Goal: Transaction & Acquisition: Obtain resource

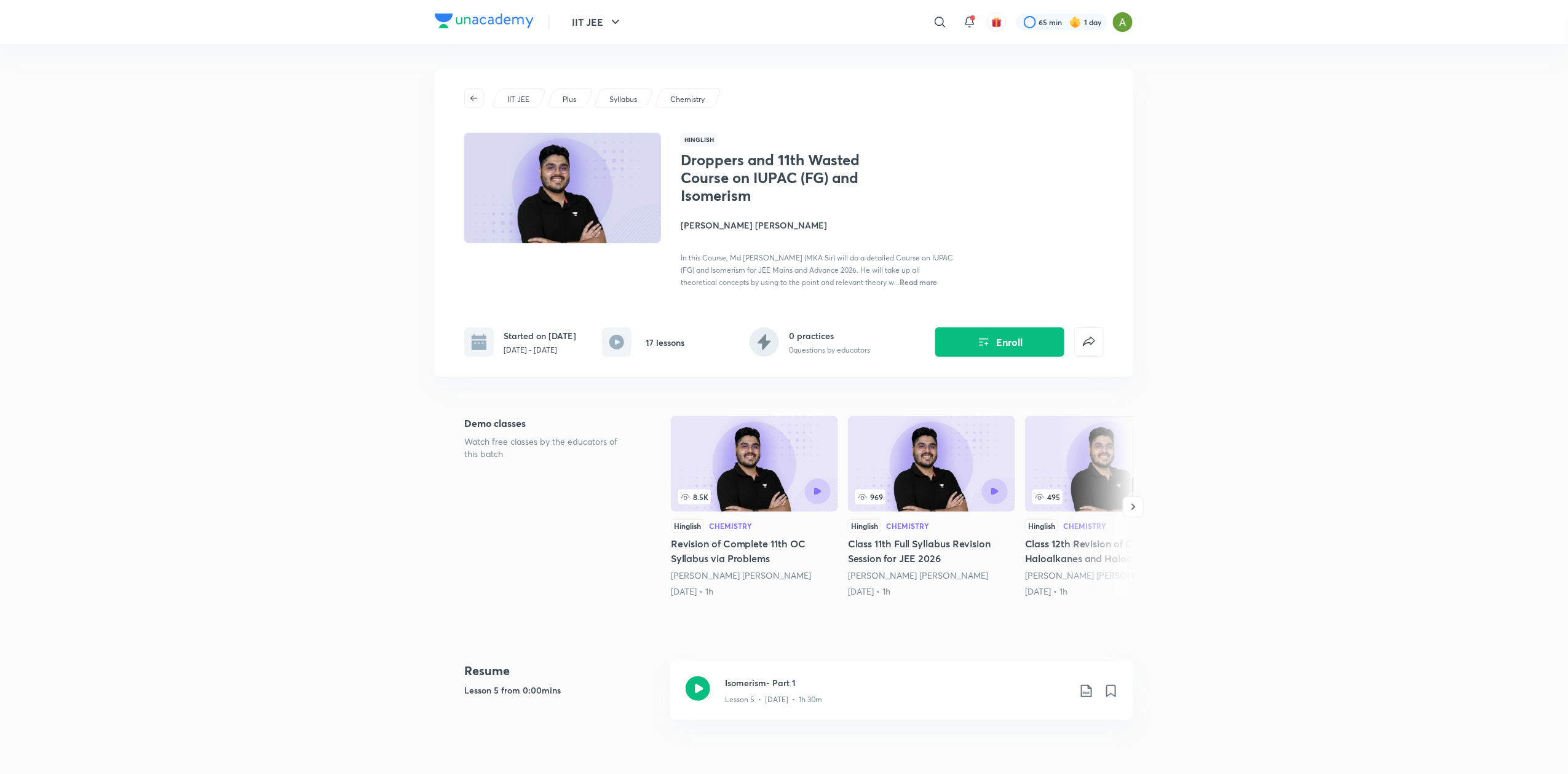
click at [519, 25] on img at bounding box center [484, 21] width 99 height 14
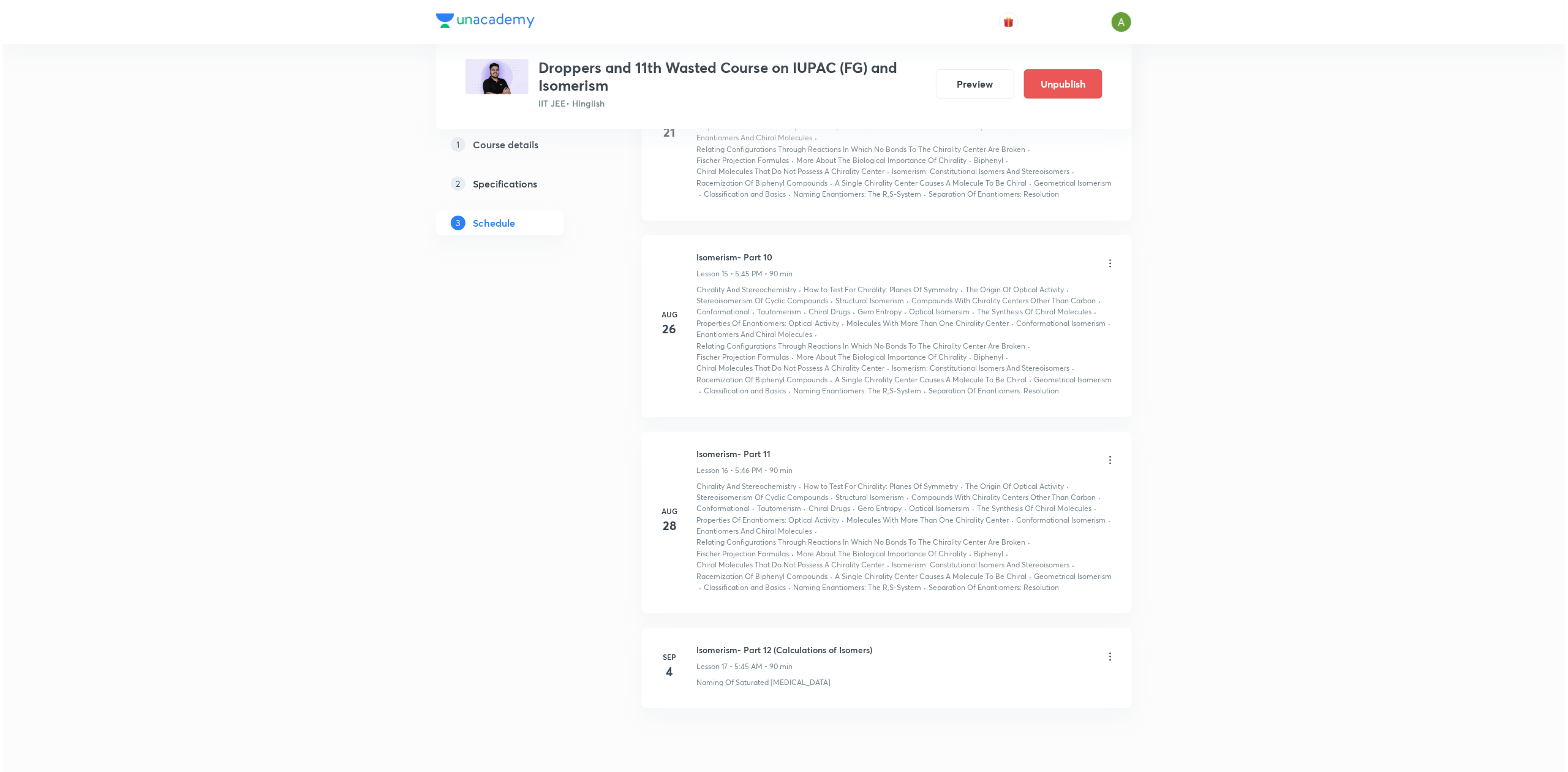
scroll to position [2628, 0]
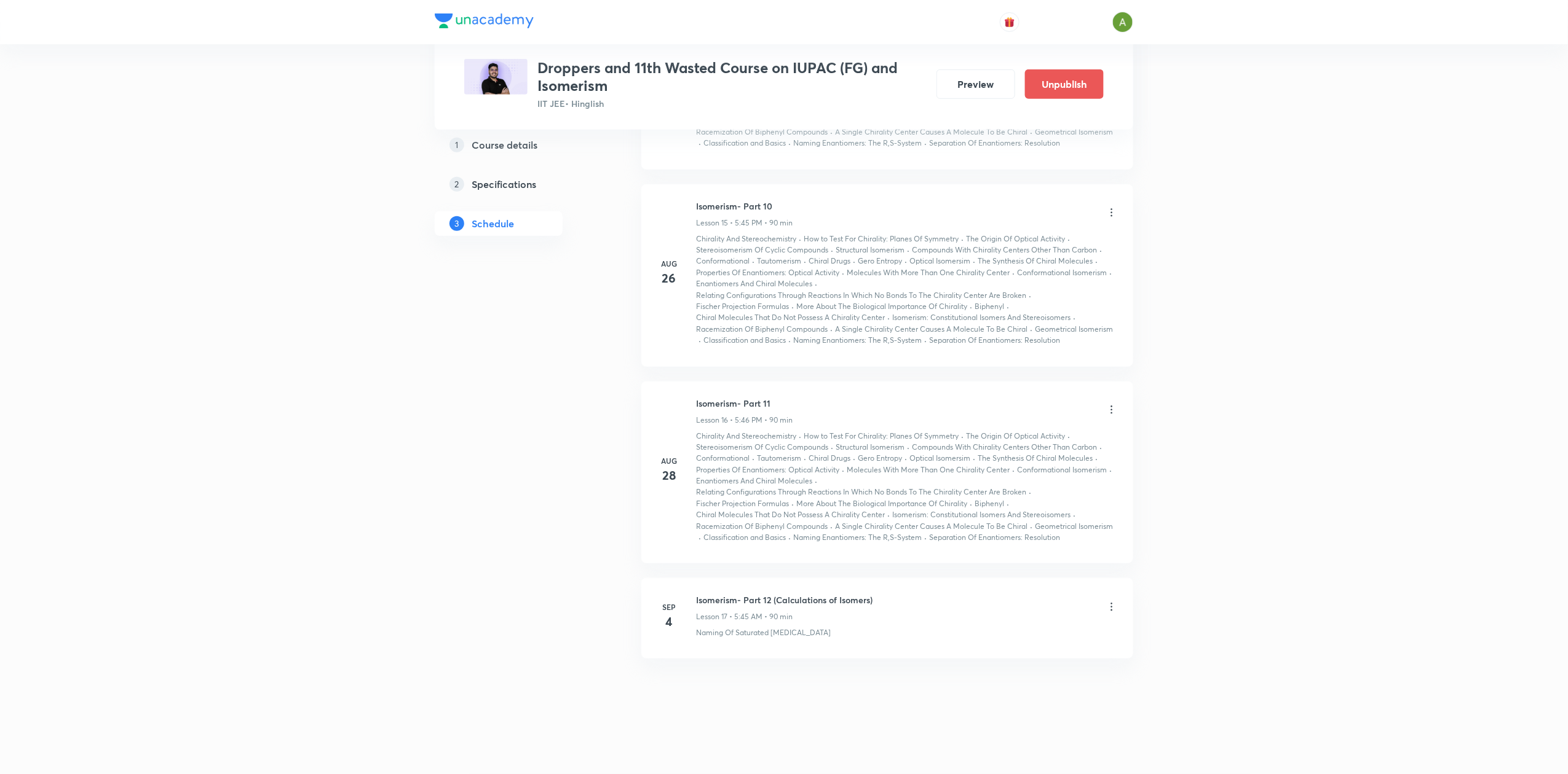
click at [1112, 607] on icon at bounding box center [1111, 606] width 12 height 12
click at [1016, 634] on li "Edit" at bounding box center [1046, 638] width 134 height 22
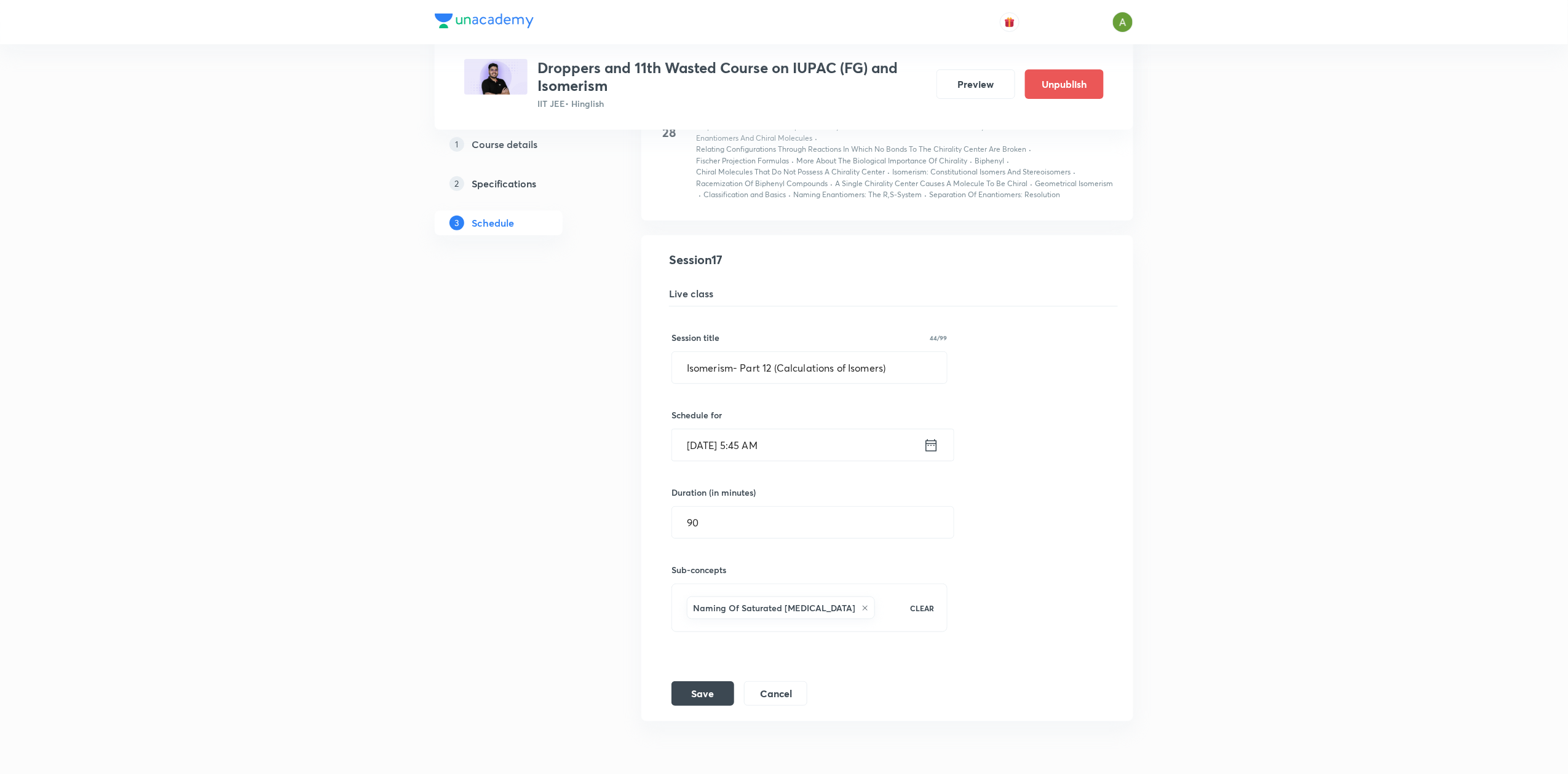
scroll to position [2467, 0]
click at [859, 454] on input "Sep 4, 2025, 5:45 AM" at bounding box center [798, 446] width 252 height 31
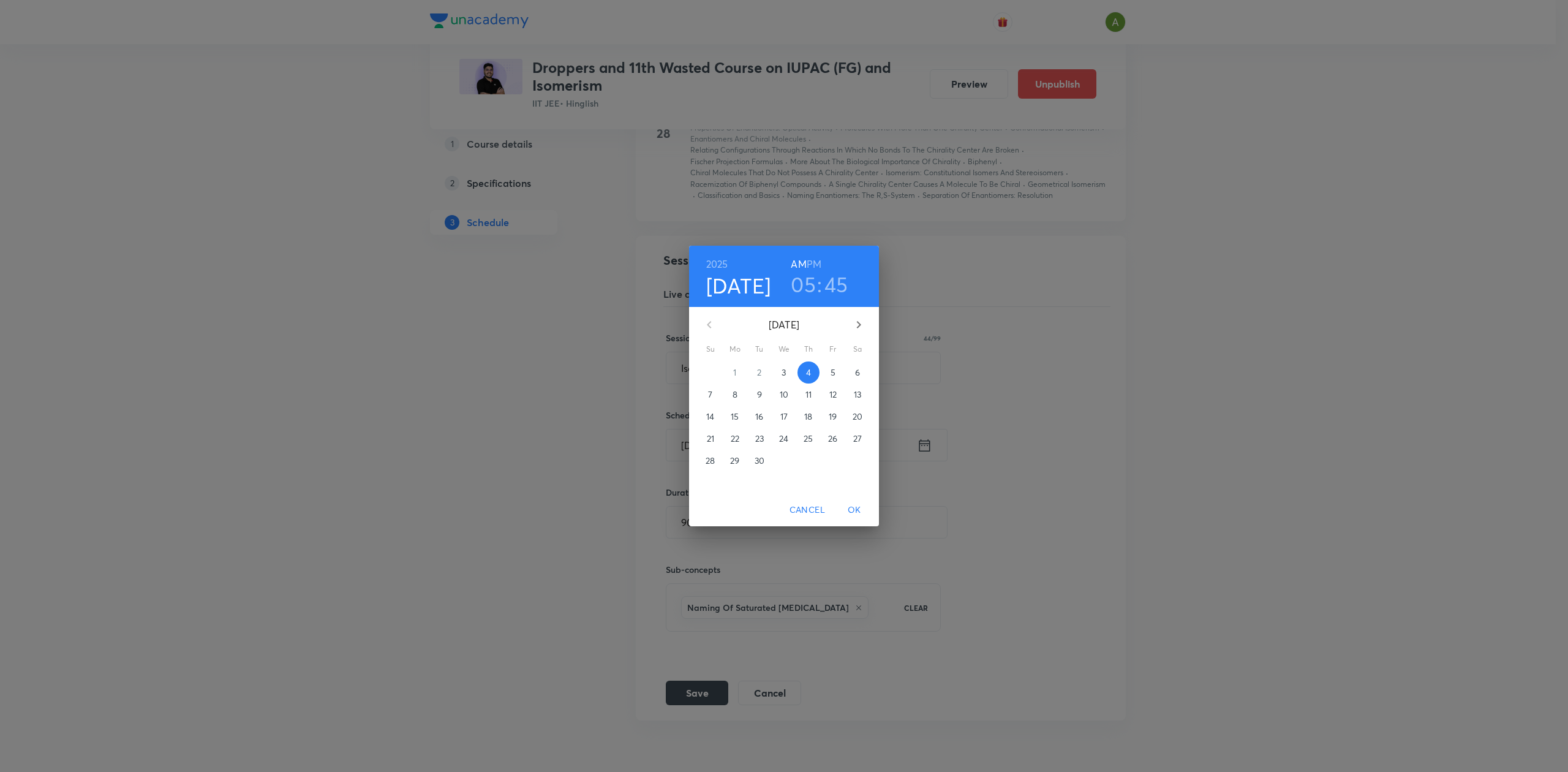
click at [814, 258] on h6 "PM" at bounding box center [814, 265] width 14 height 18
click at [855, 512] on span "OK" at bounding box center [854, 510] width 29 height 15
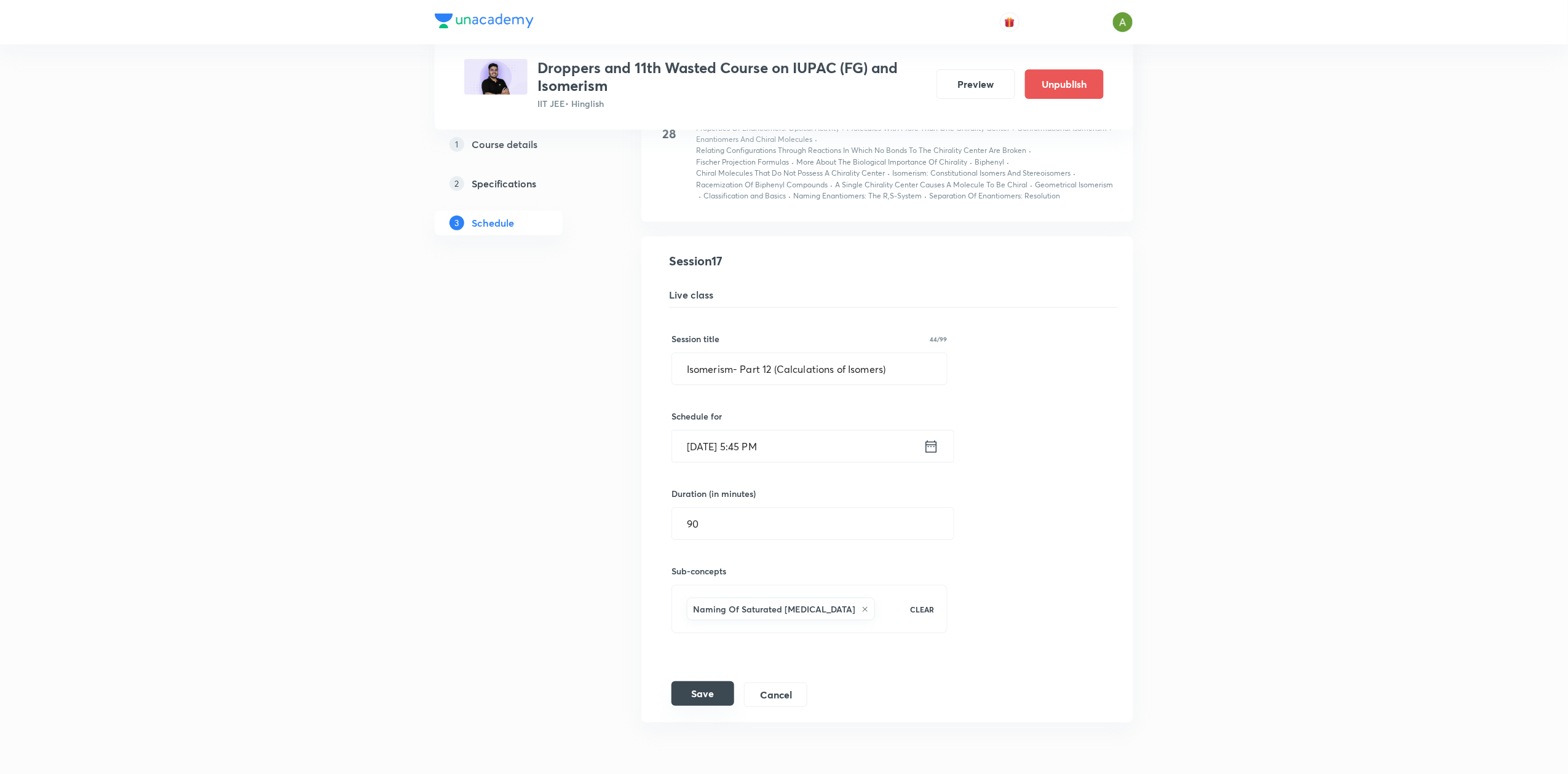
click at [689, 706] on button "Save" at bounding box center [702, 693] width 62 height 25
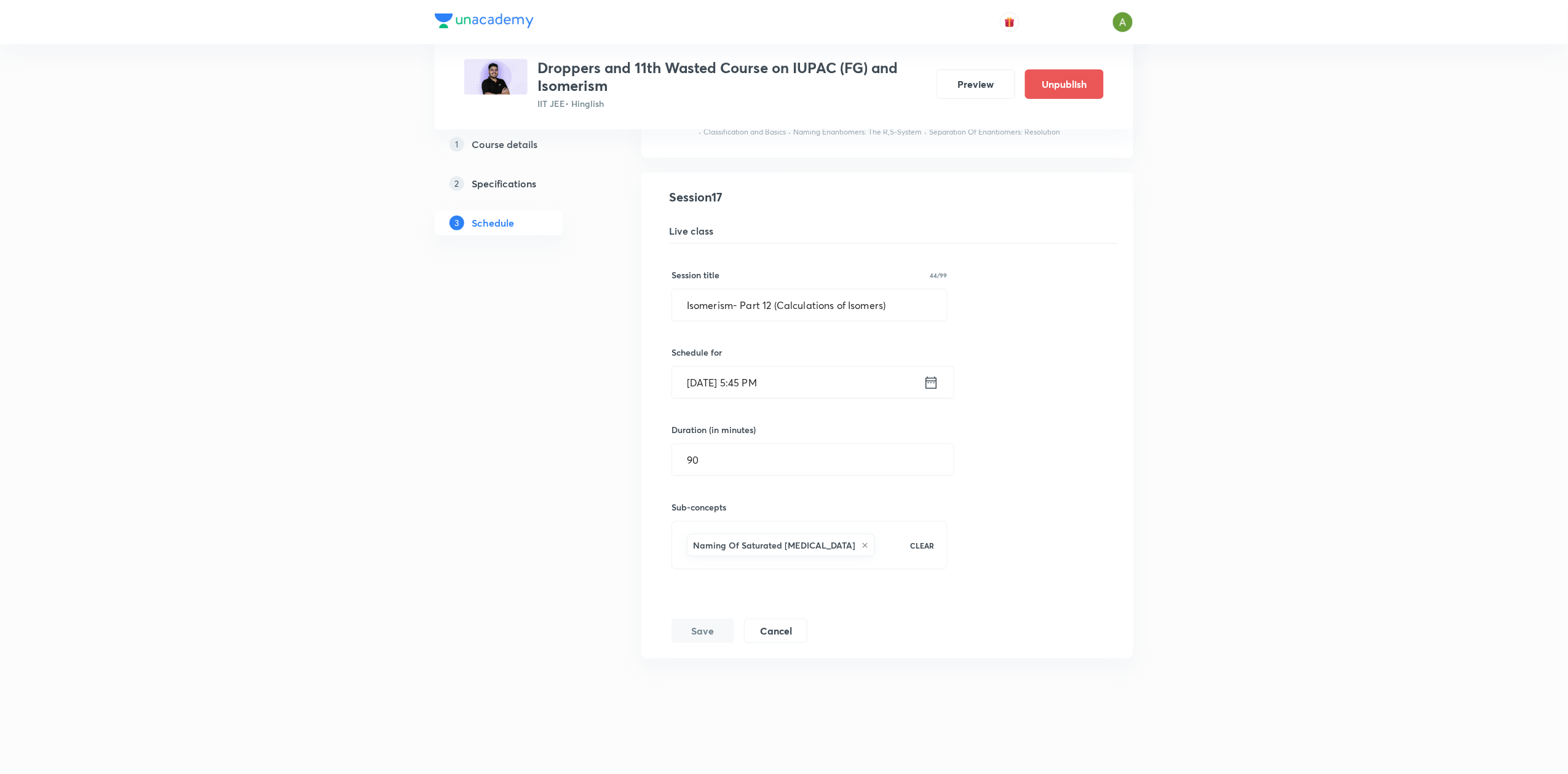
scroll to position [2542, 0]
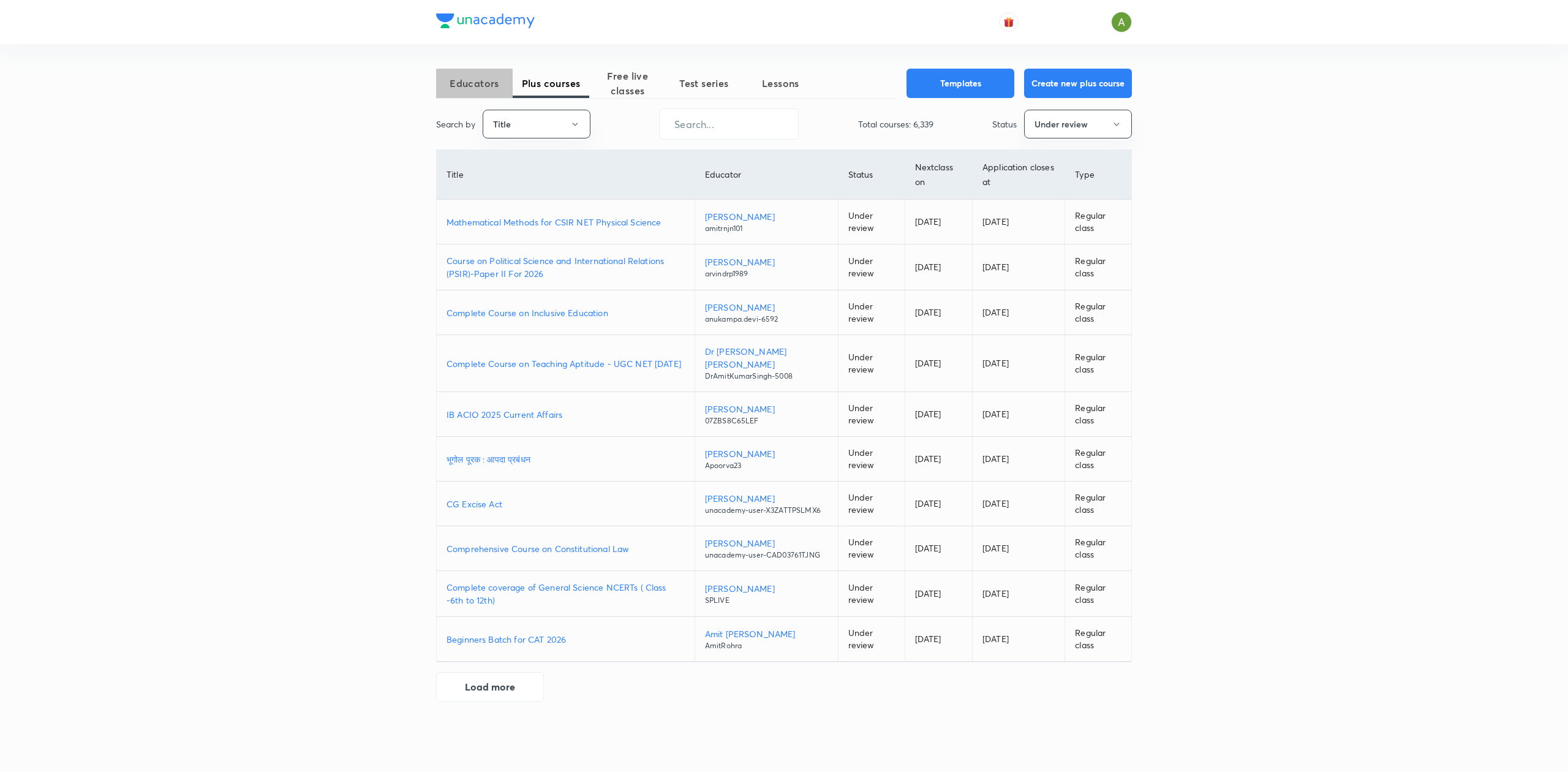
click at [491, 89] on span "Educators" at bounding box center [475, 83] width 76 height 14
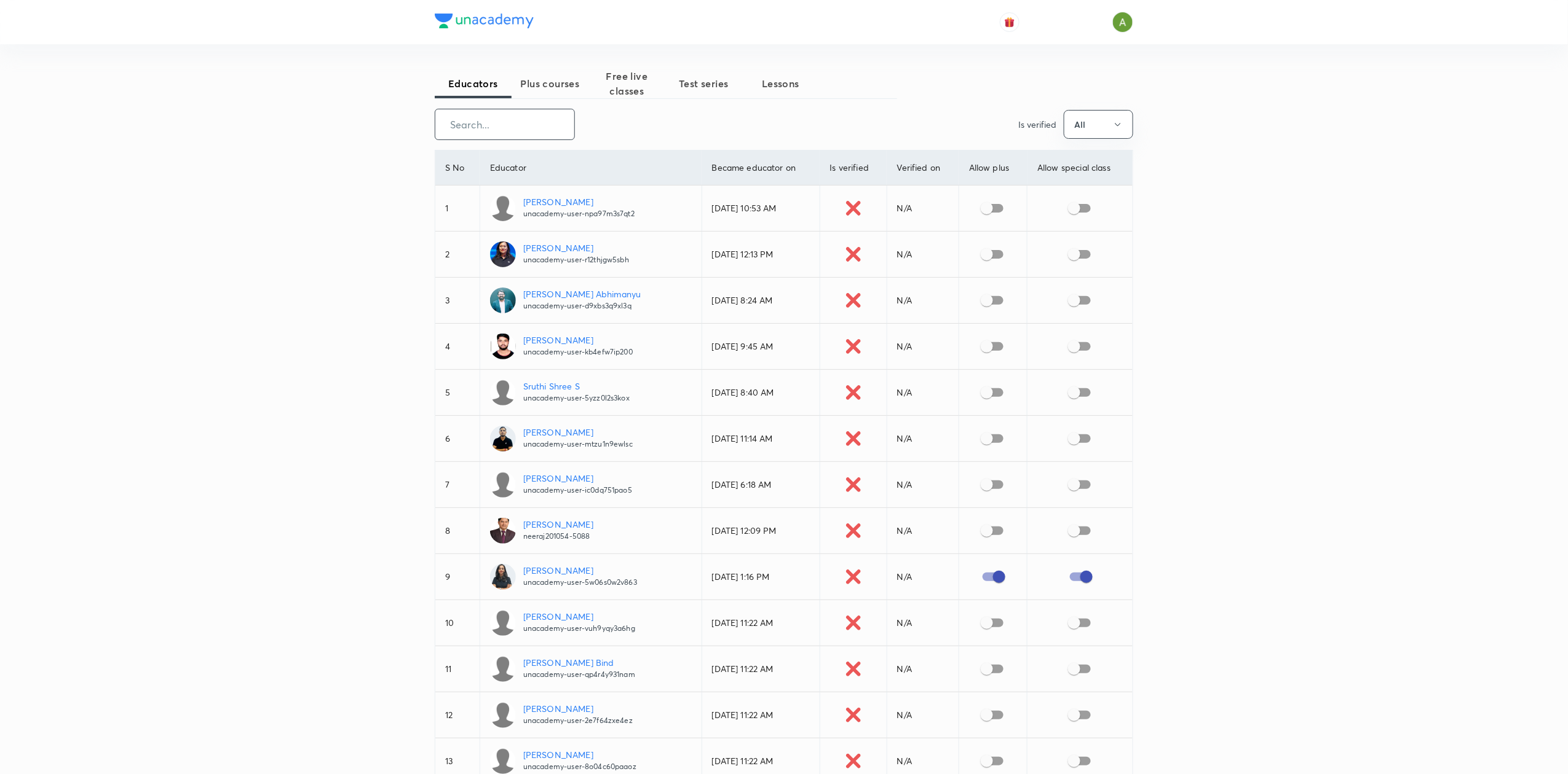
click at [569, 128] on input "text" at bounding box center [505, 124] width 139 height 31
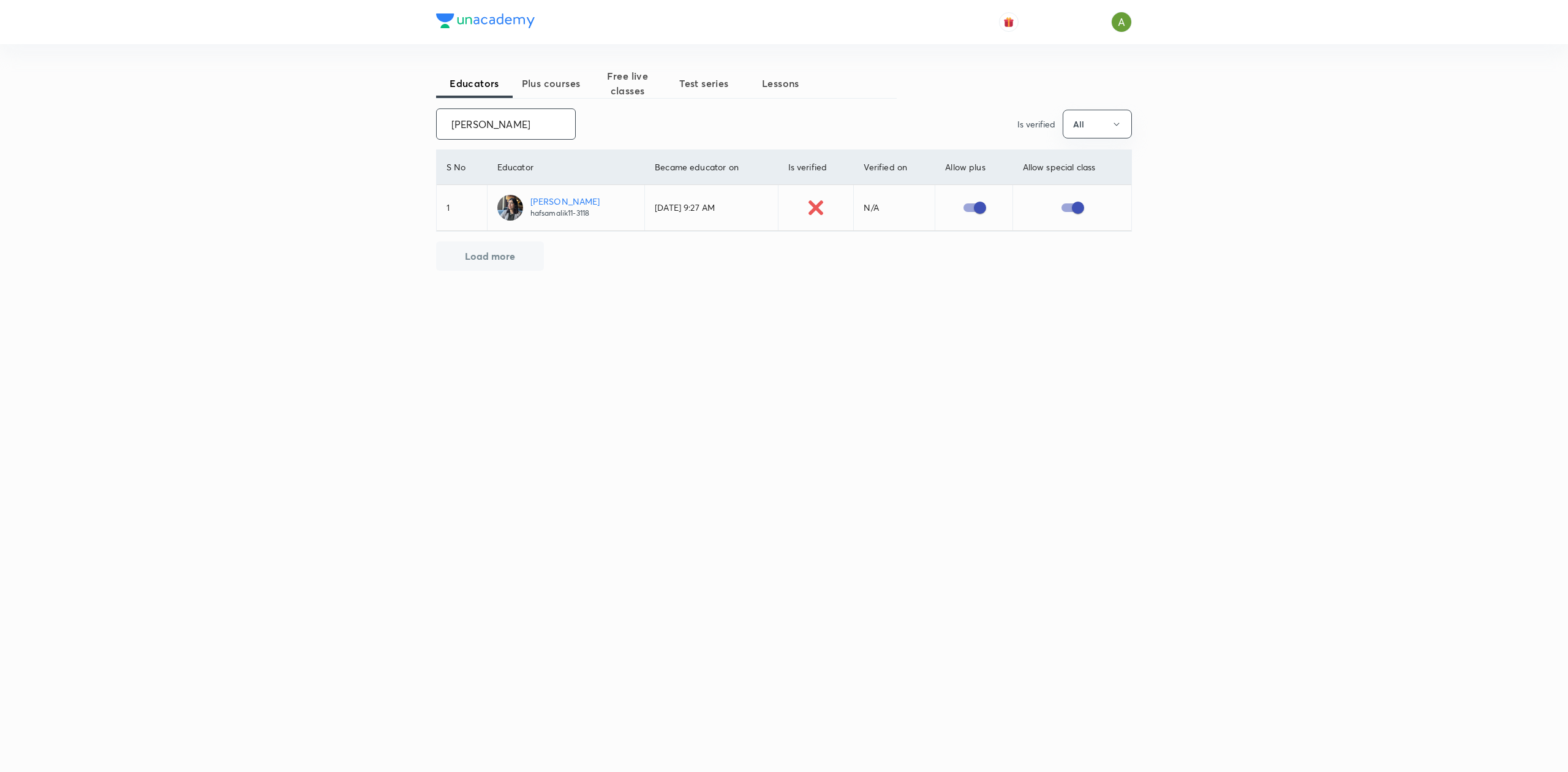
type input "hafsa malik"
click at [530, 198] on p "Hafsa Malik" at bounding box center [565, 202] width 70 height 13
click at [560, 96] on button "Plus courses" at bounding box center [551, 83] width 76 height 29
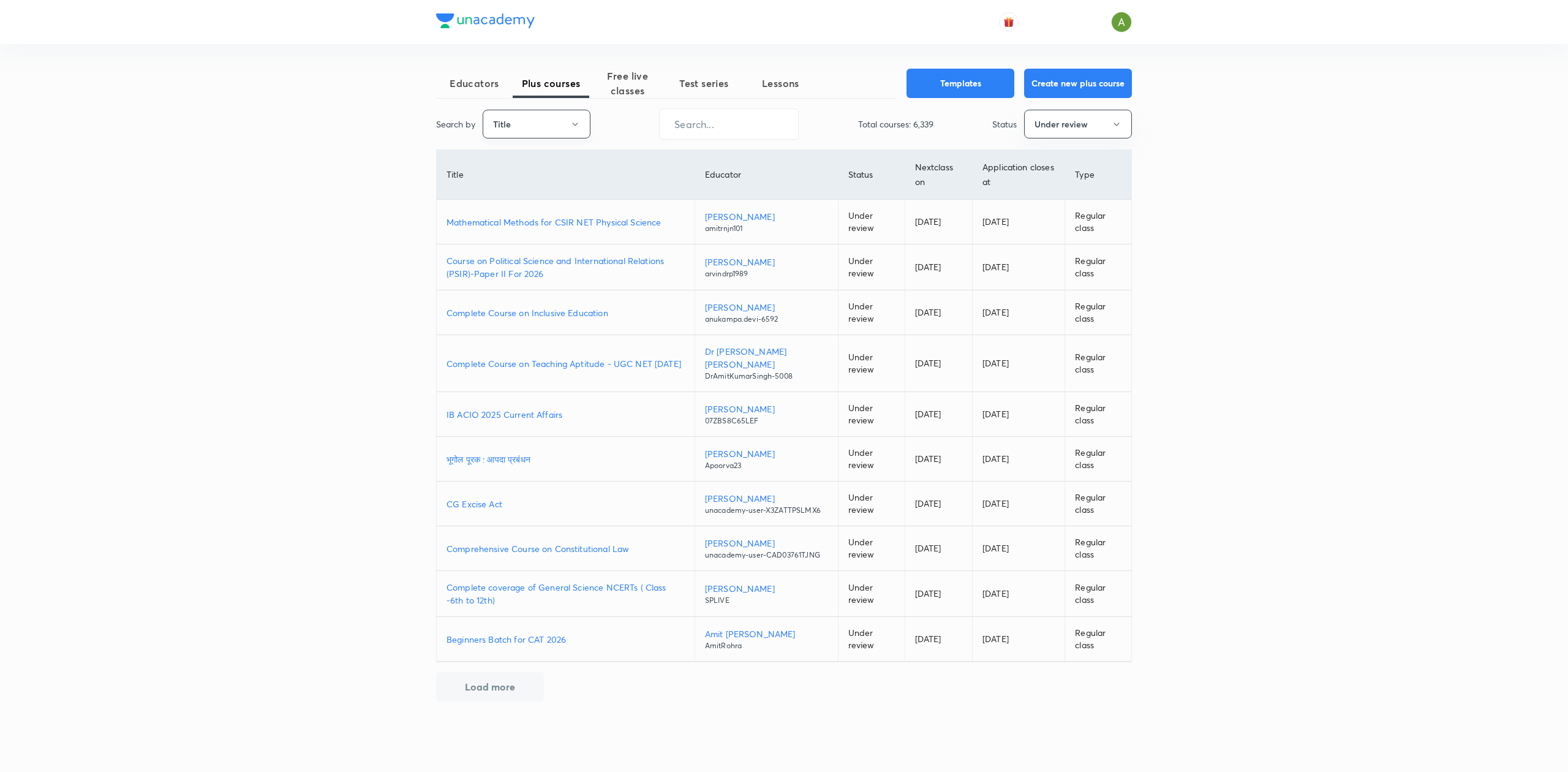
click at [539, 121] on button "Title" at bounding box center [536, 124] width 108 height 29
click at [525, 177] on li "Username" at bounding box center [537, 185] width 107 height 22
click at [719, 121] on input "text" at bounding box center [729, 123] width 139 height 31
paste input "hafsamalik11-3118"
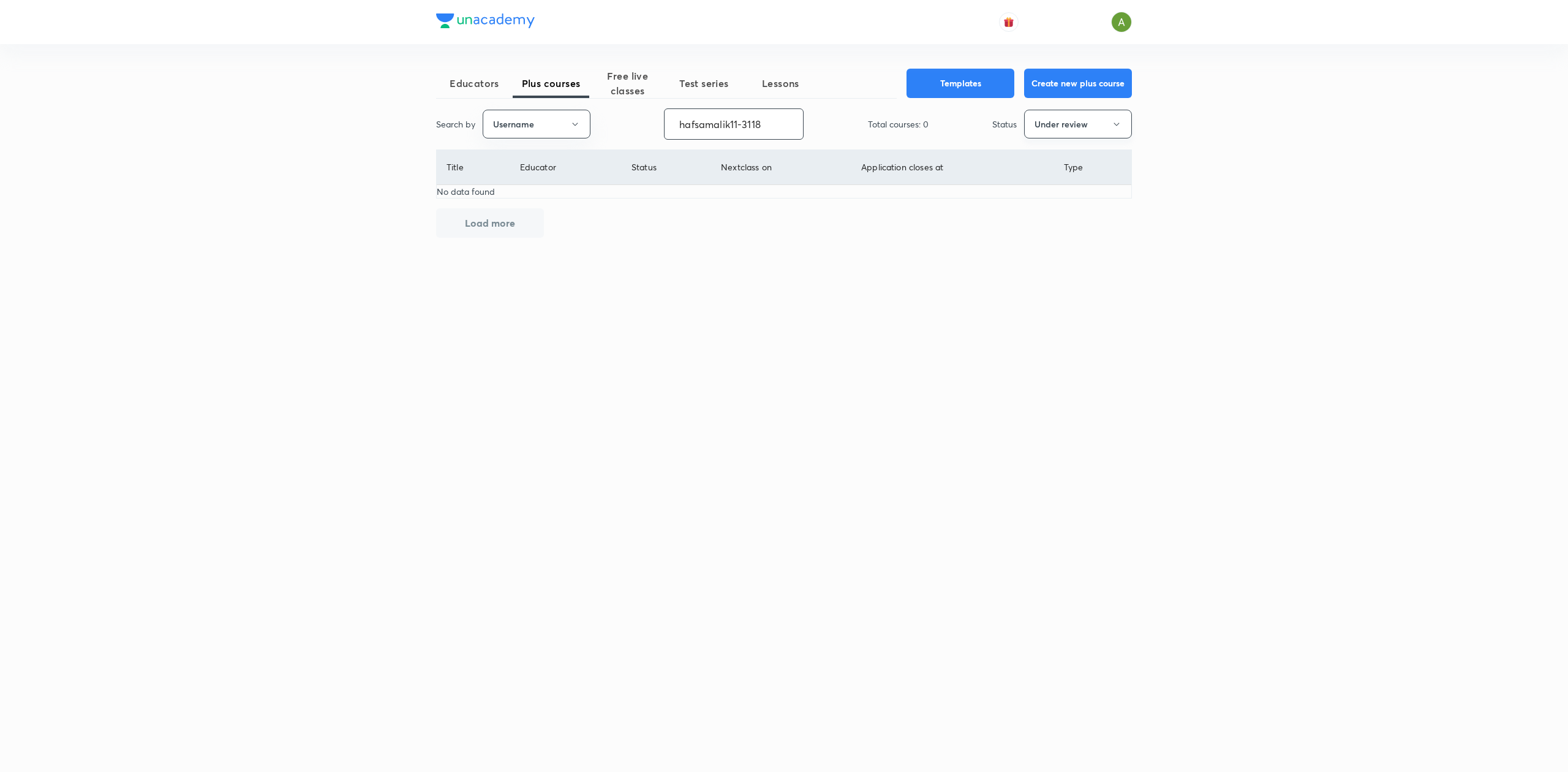
type input "hafsamalik11-3118"
click at [1064, 136] on button "Under review" at bounding box center [1077, 124] width 108 height 29
click at [1042, 225] on span "Live" at bounding box center [1077, 230] width 92 height 13
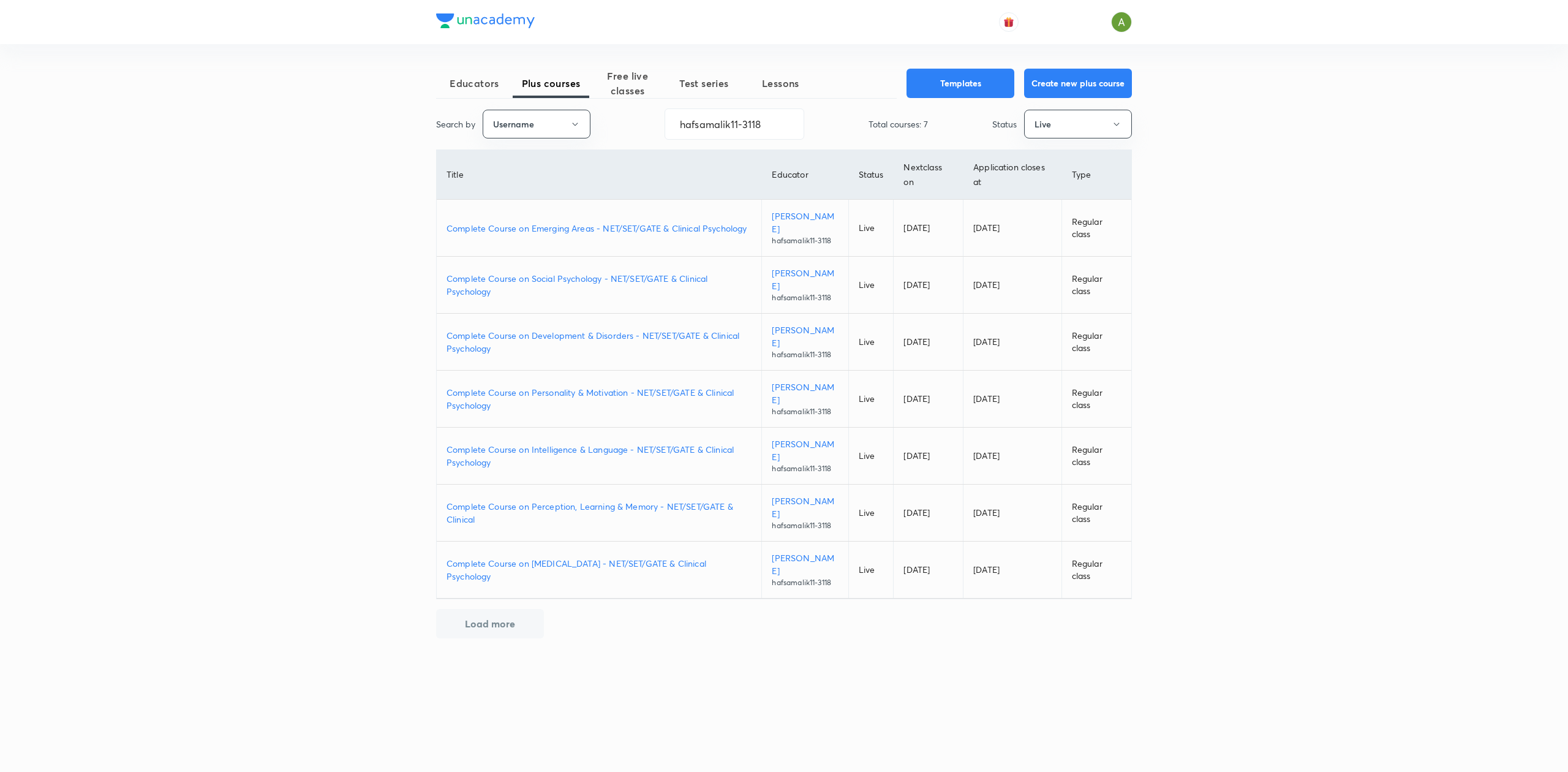
click at [512, 557] on p "Complete Course on Psychological Testing - NET/SET/GATE & Clinical Psychology" at bounding box center [599, 570] width 305 height 25
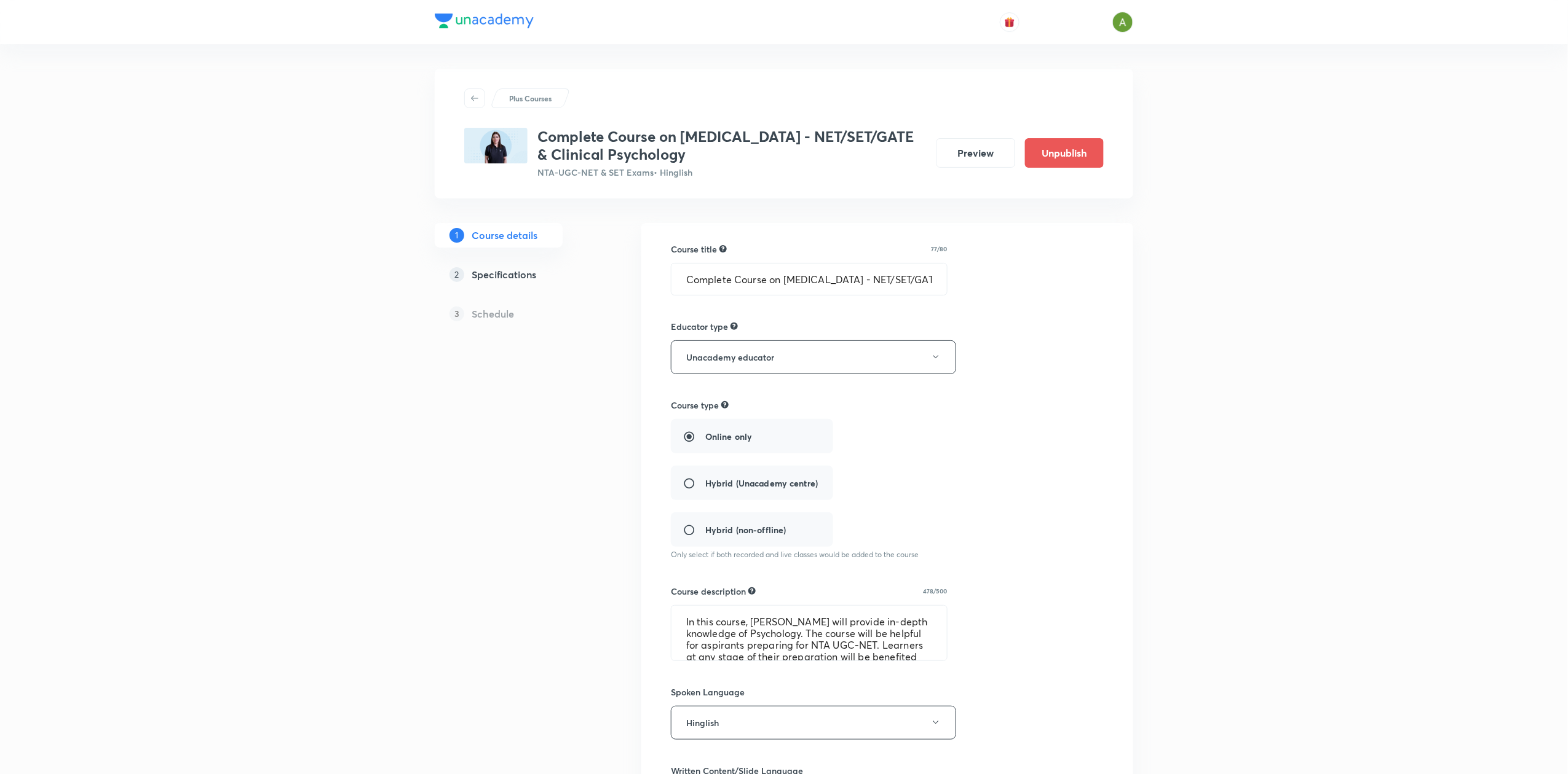
scroll to position [324, 0]
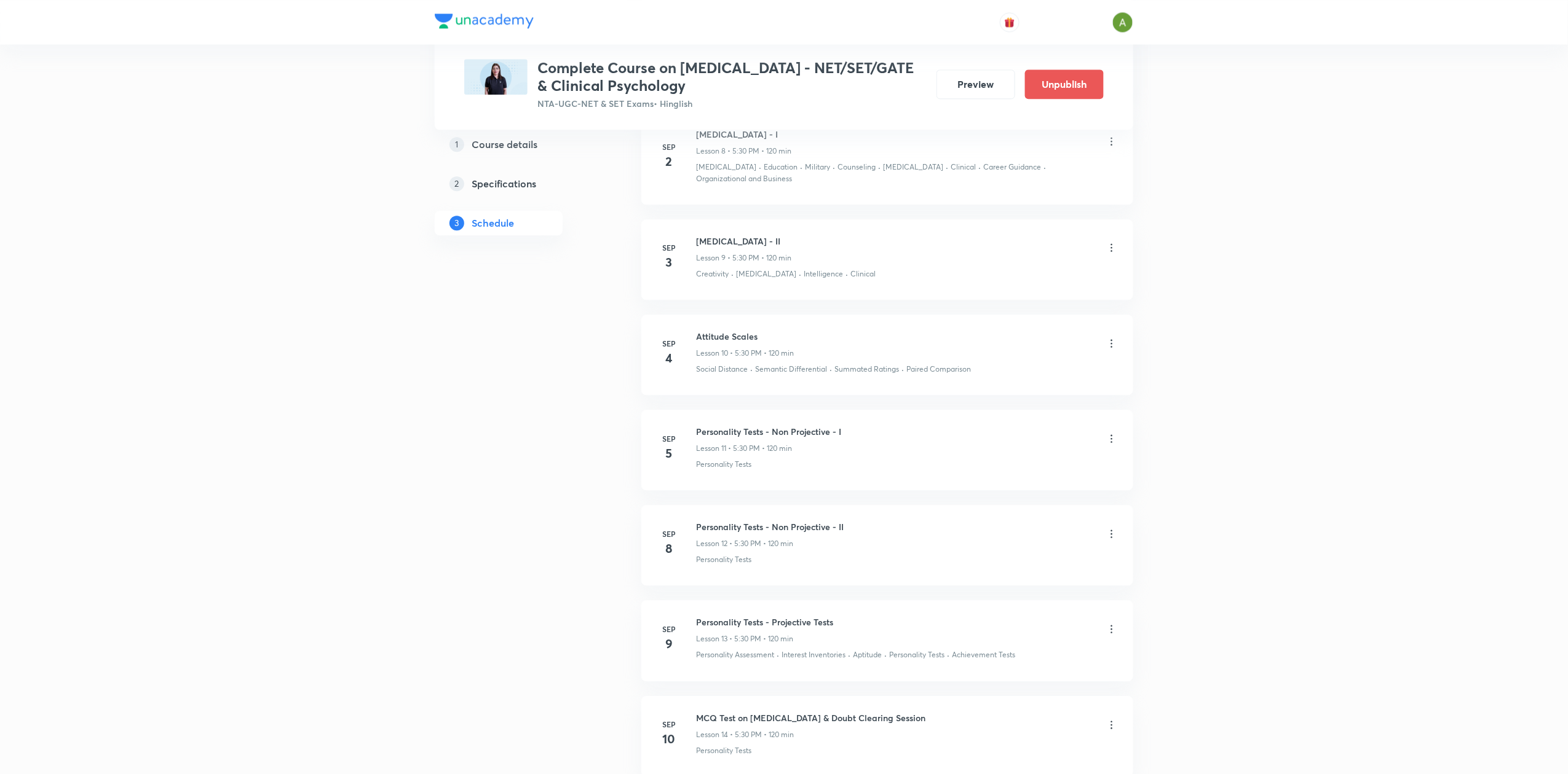
scroll to position [1417, 0]
click at [1105, 254] on icon at bounding box center [1111, 249] width 12 height 12
click at [1014, 281] on li "Edit" at bounding box center [1046, 286] width 134 height 22
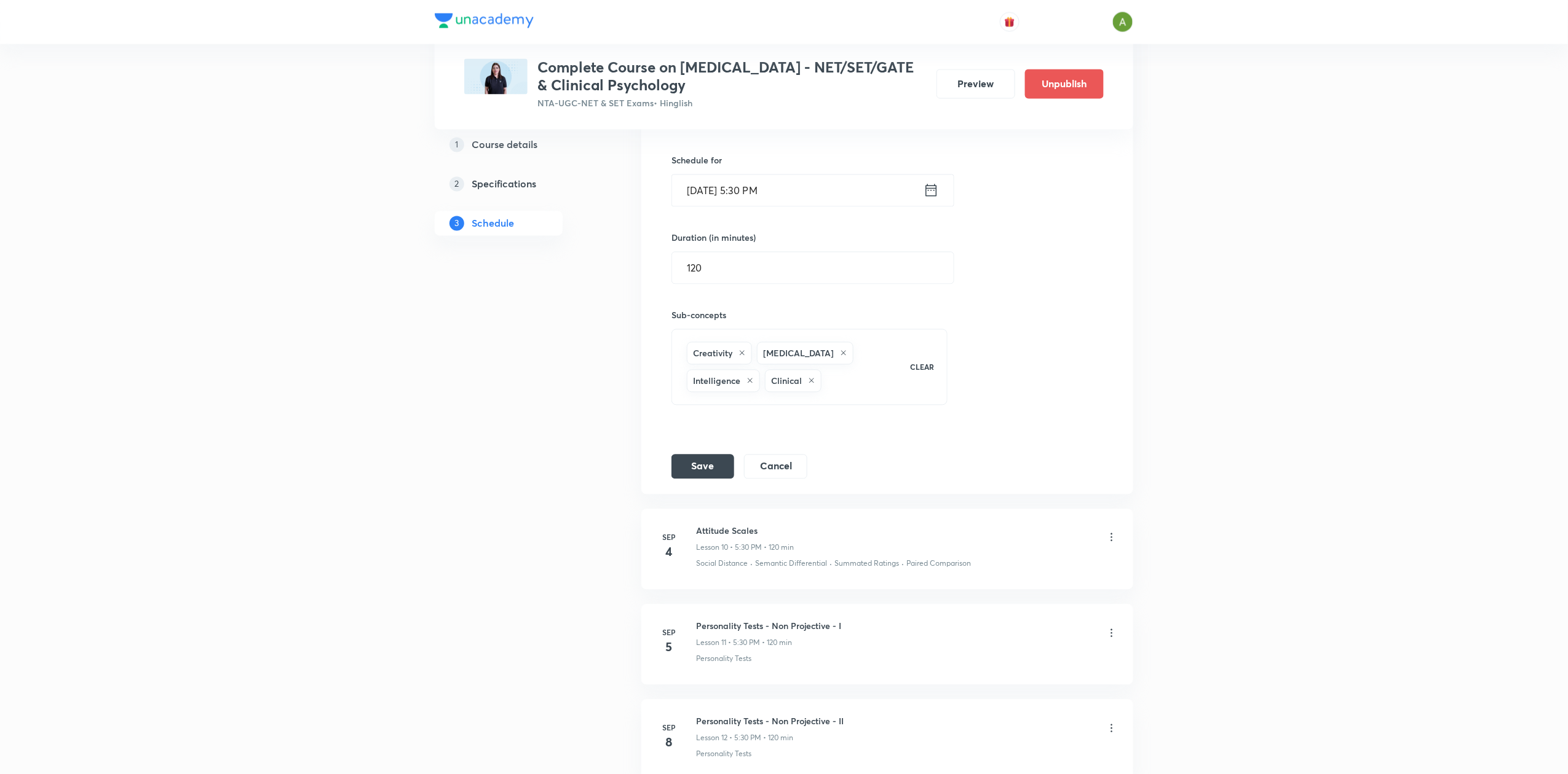
scroll to position [1079, 0]
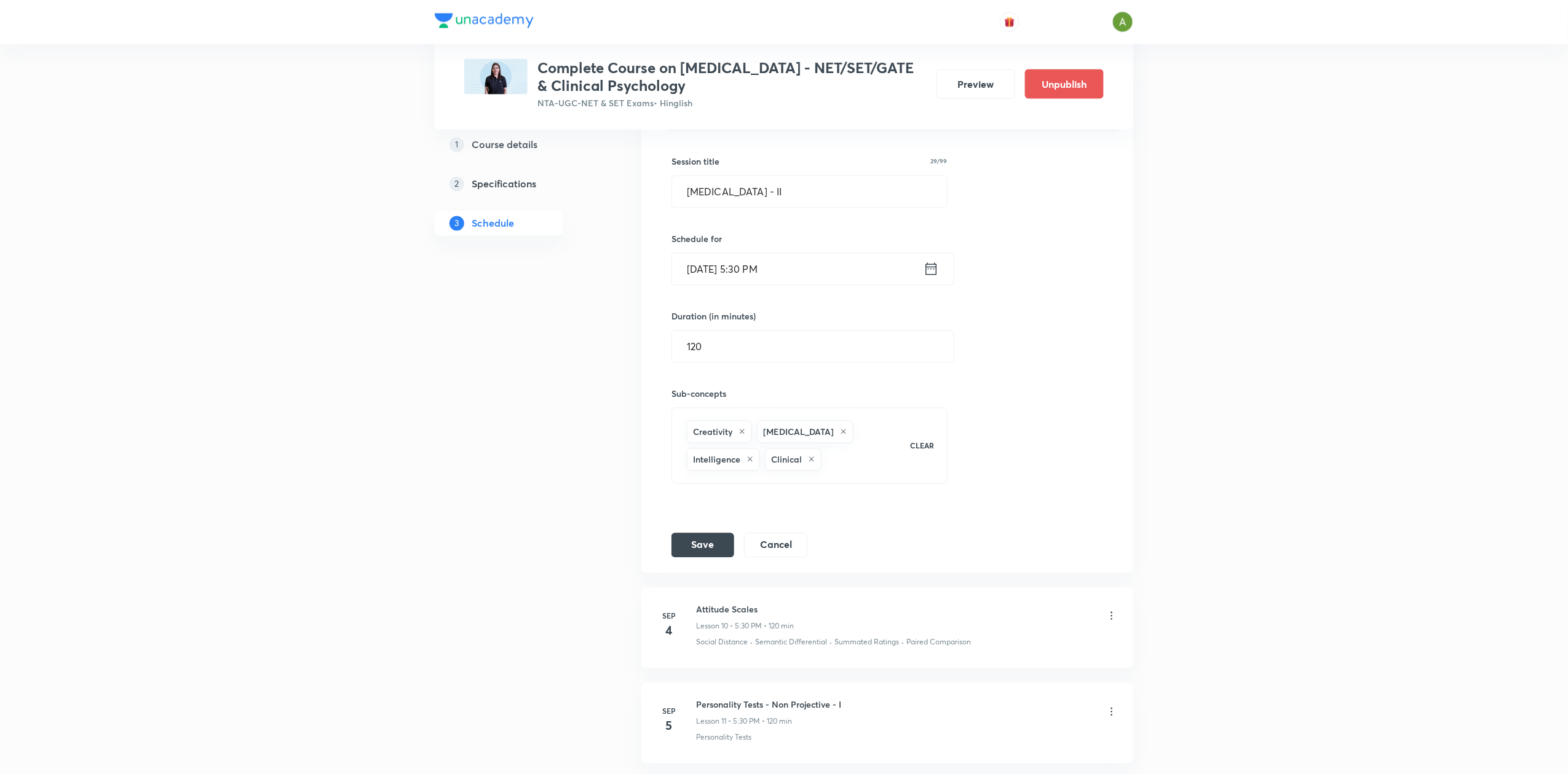
click at [749, 276] on input "Sep 3, 2025, 5:30 PM" at bounding box center [798, 269] width 252 height 31
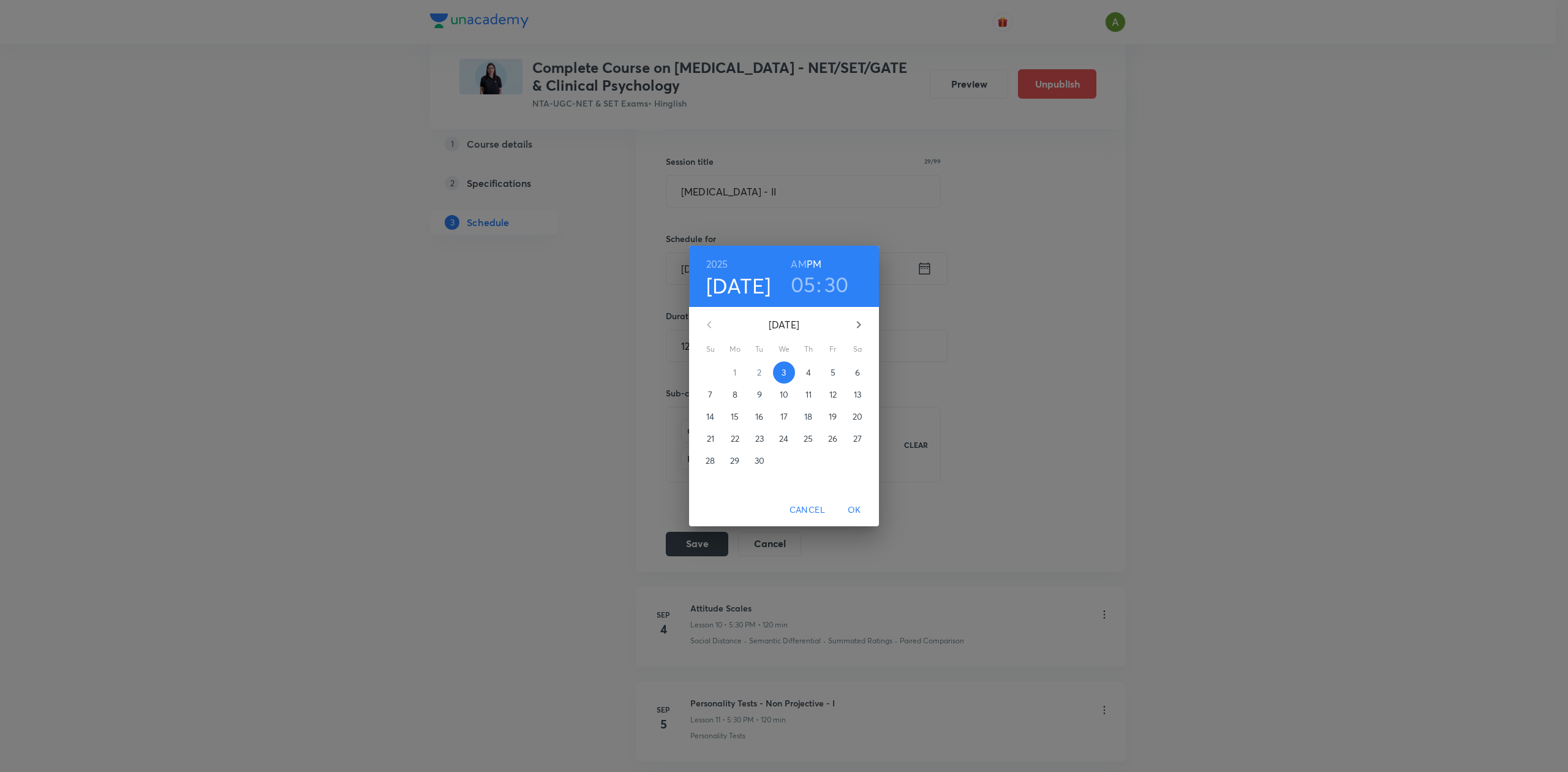
click at [802, 292] on h3 "05" at bounding box center [804, 284] width 25 height 25
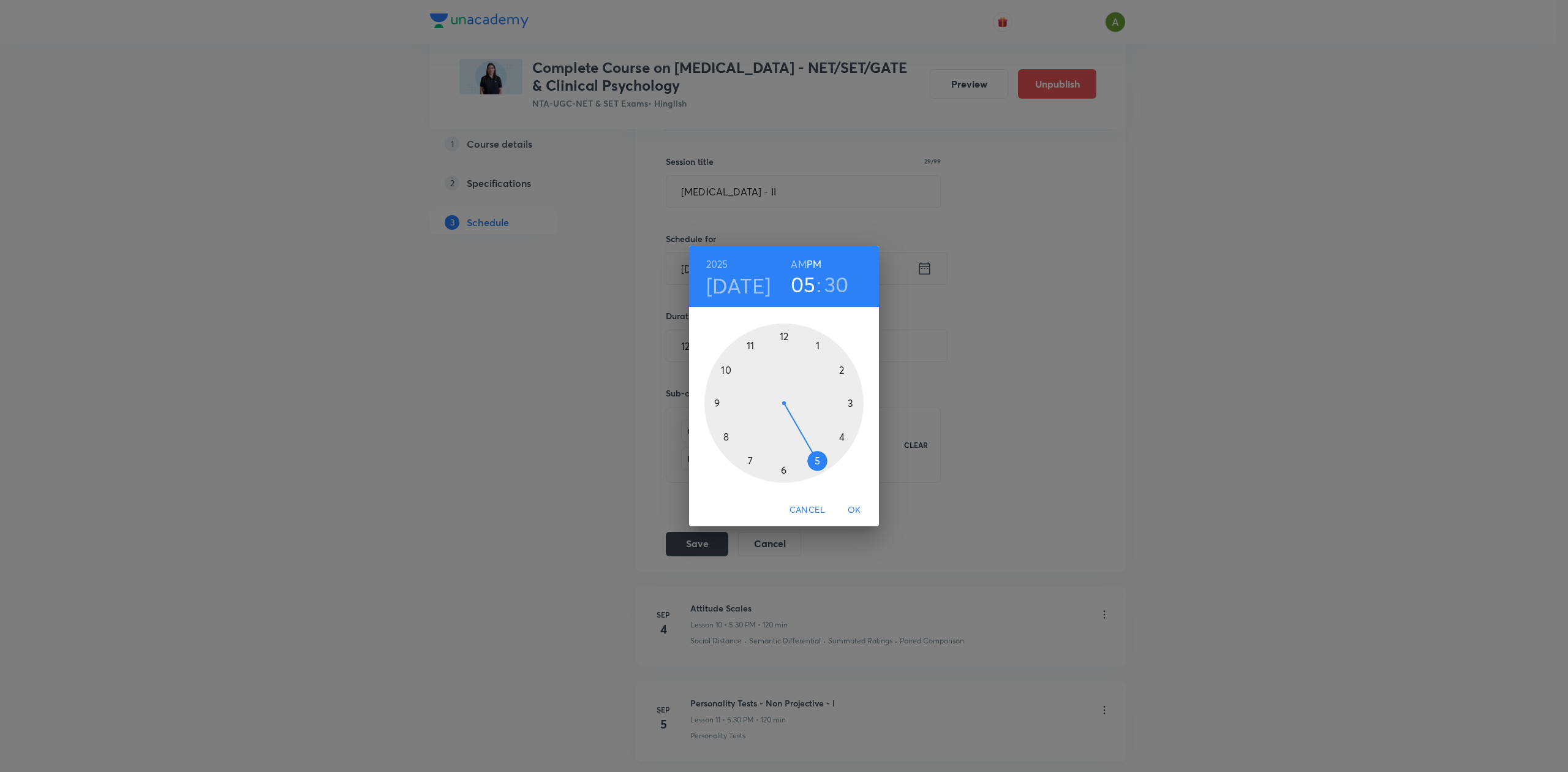
click at [784, 468] on div at bounding box center [784, 403] width 159 height 159
click at [850, 401] on div at bounding box center [784, 403] width 159 height 159
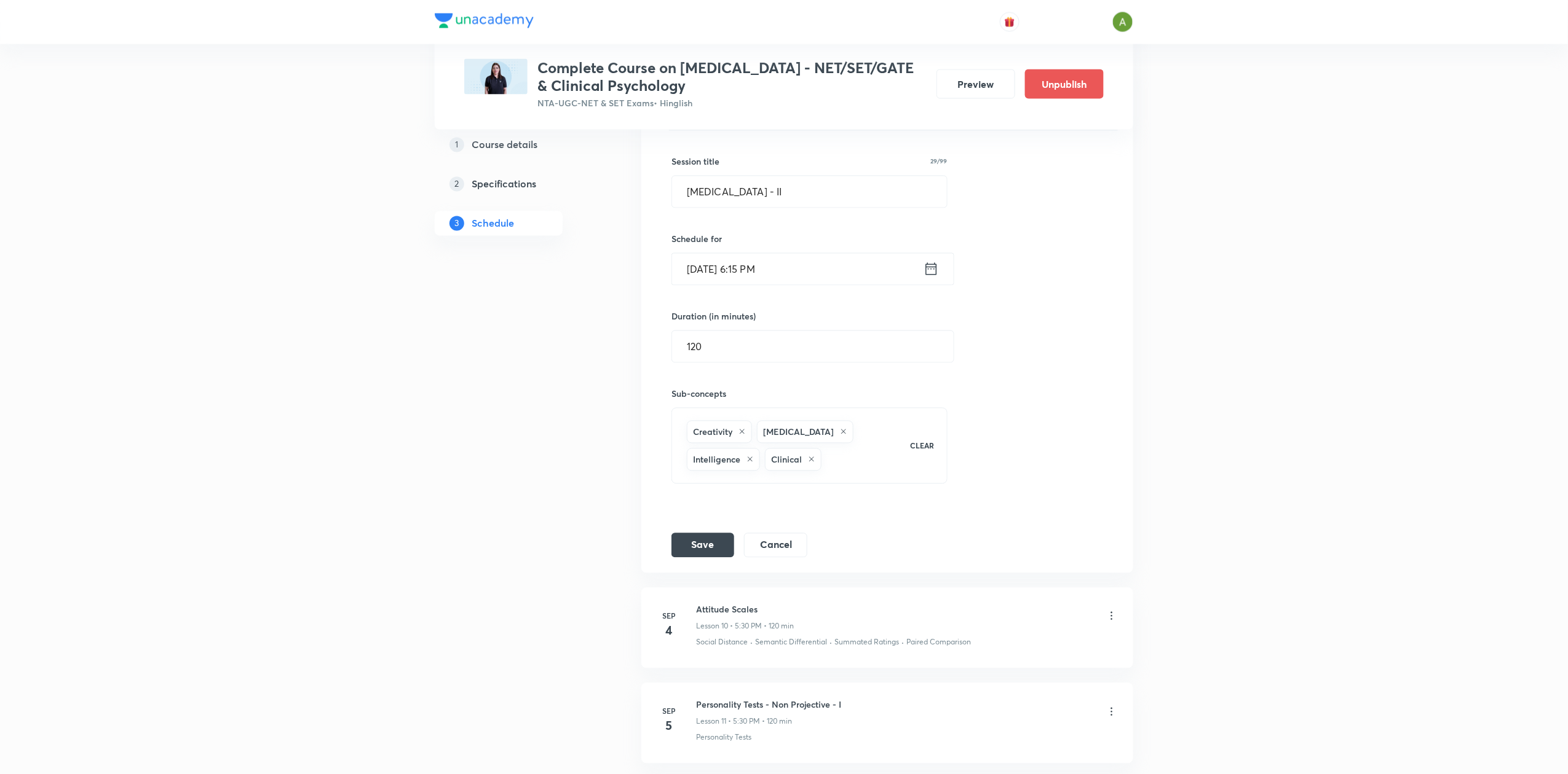
scroll to position [1141, 0]
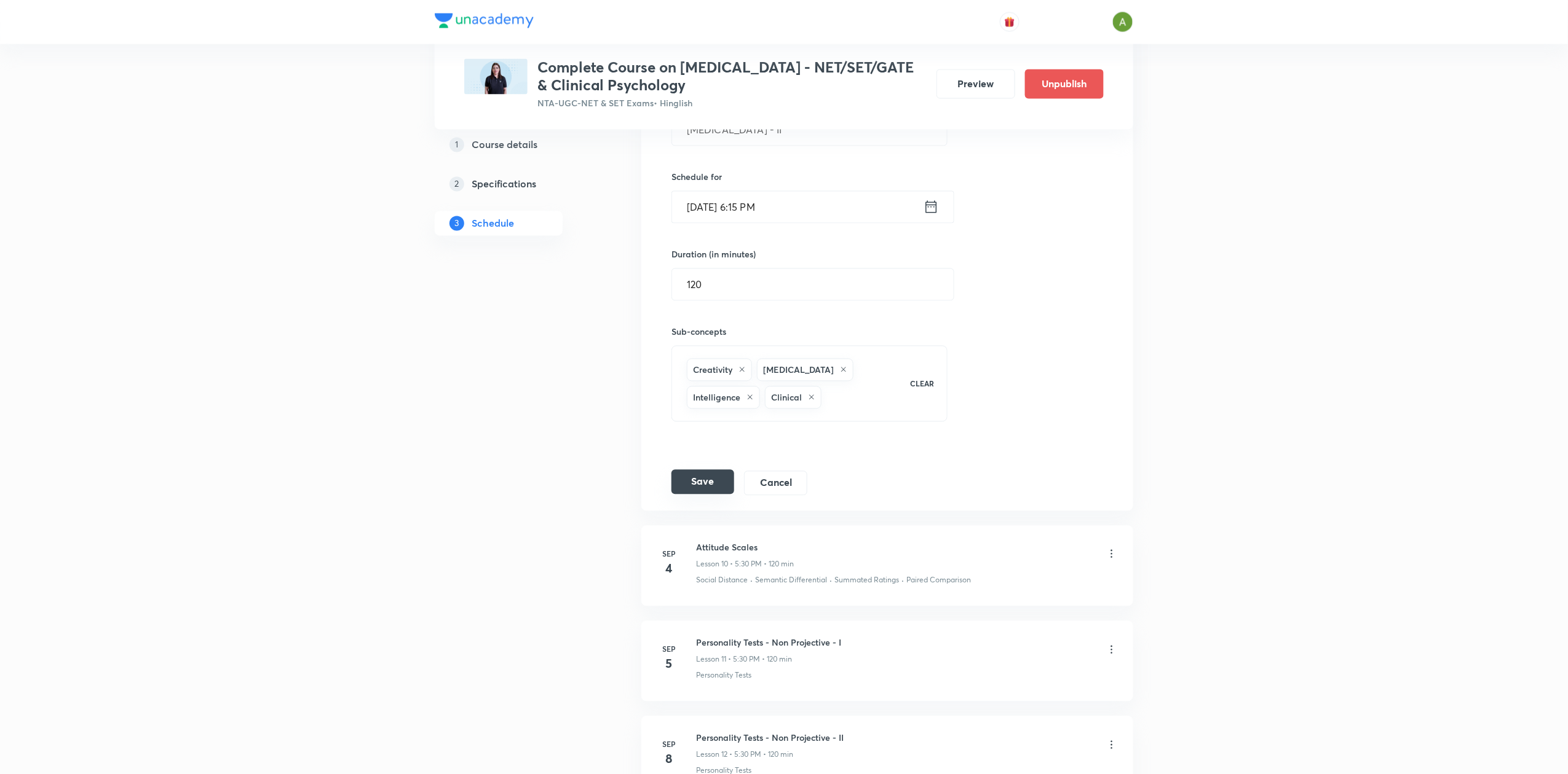
click at [706, 494] on button "Save" at bounding box center [702, 482] width 62 height 25
click at [706, 495] on button "Save" at bounding box center [702, 483] width 62 height 25
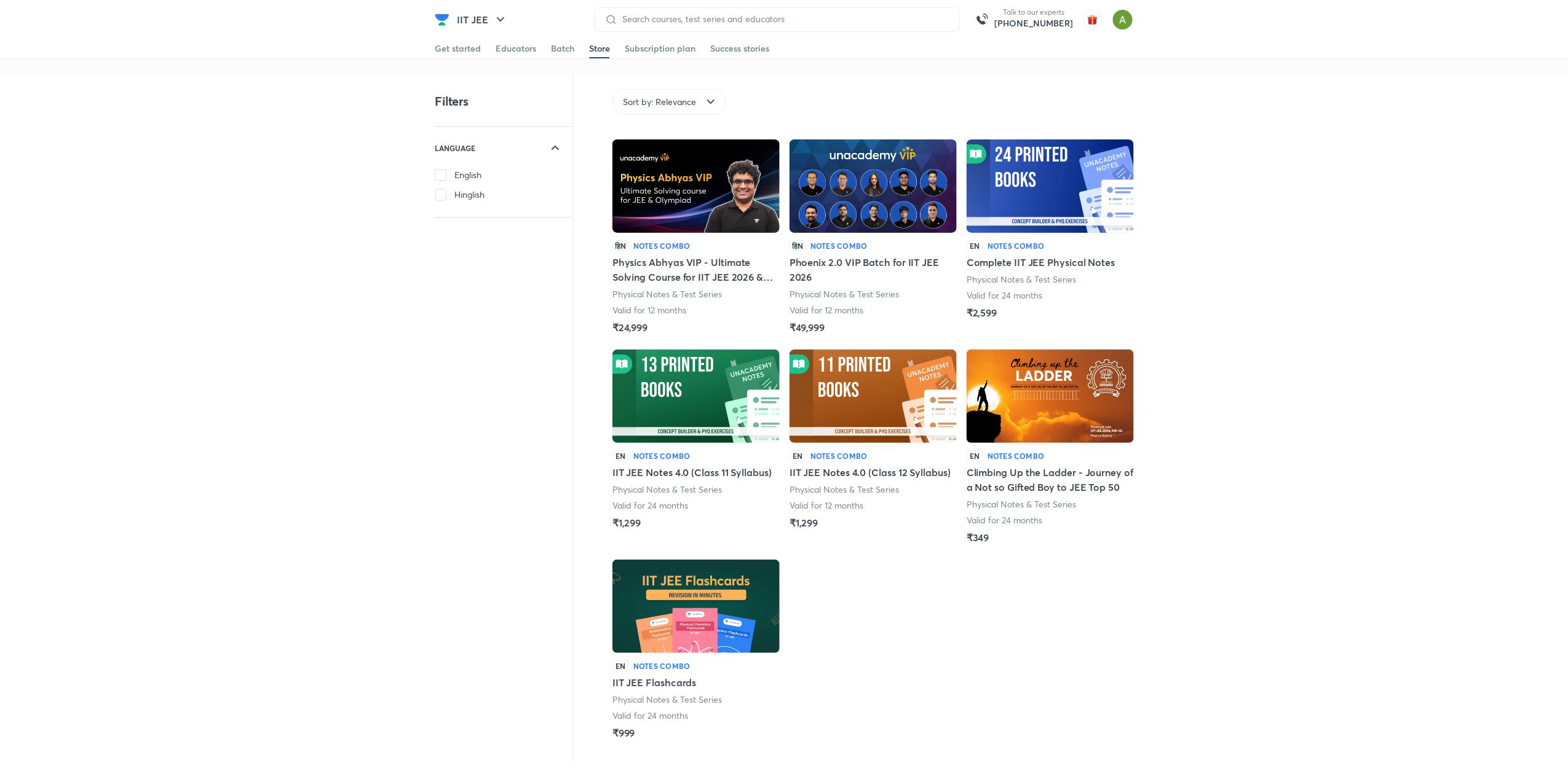
click at [893, 220] on img at bounding box center [873, 186] width 167 height 93
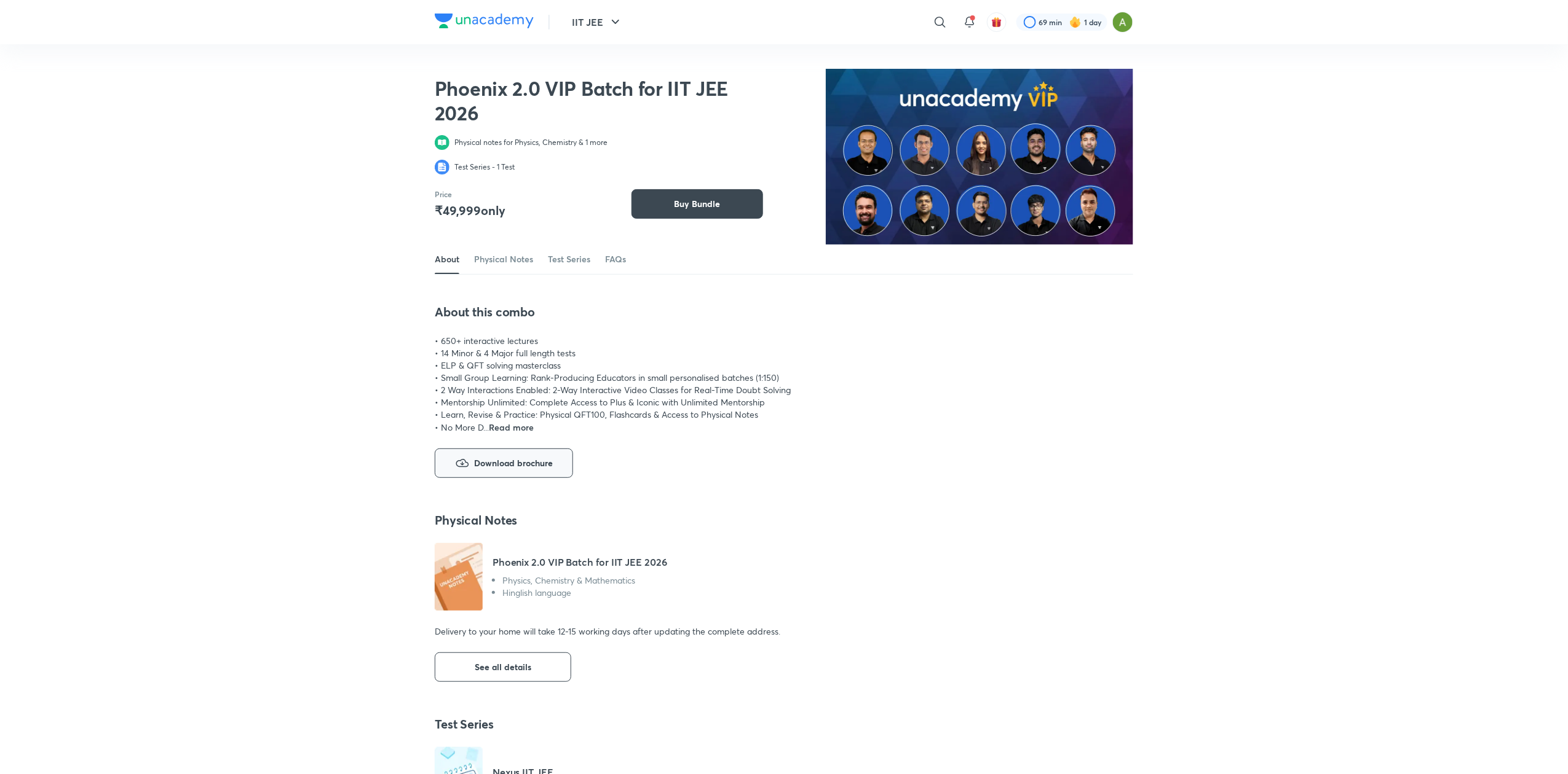
click at [523, 470] on span "Download brochure" at bounding box center [513, 463] width 78 height 14
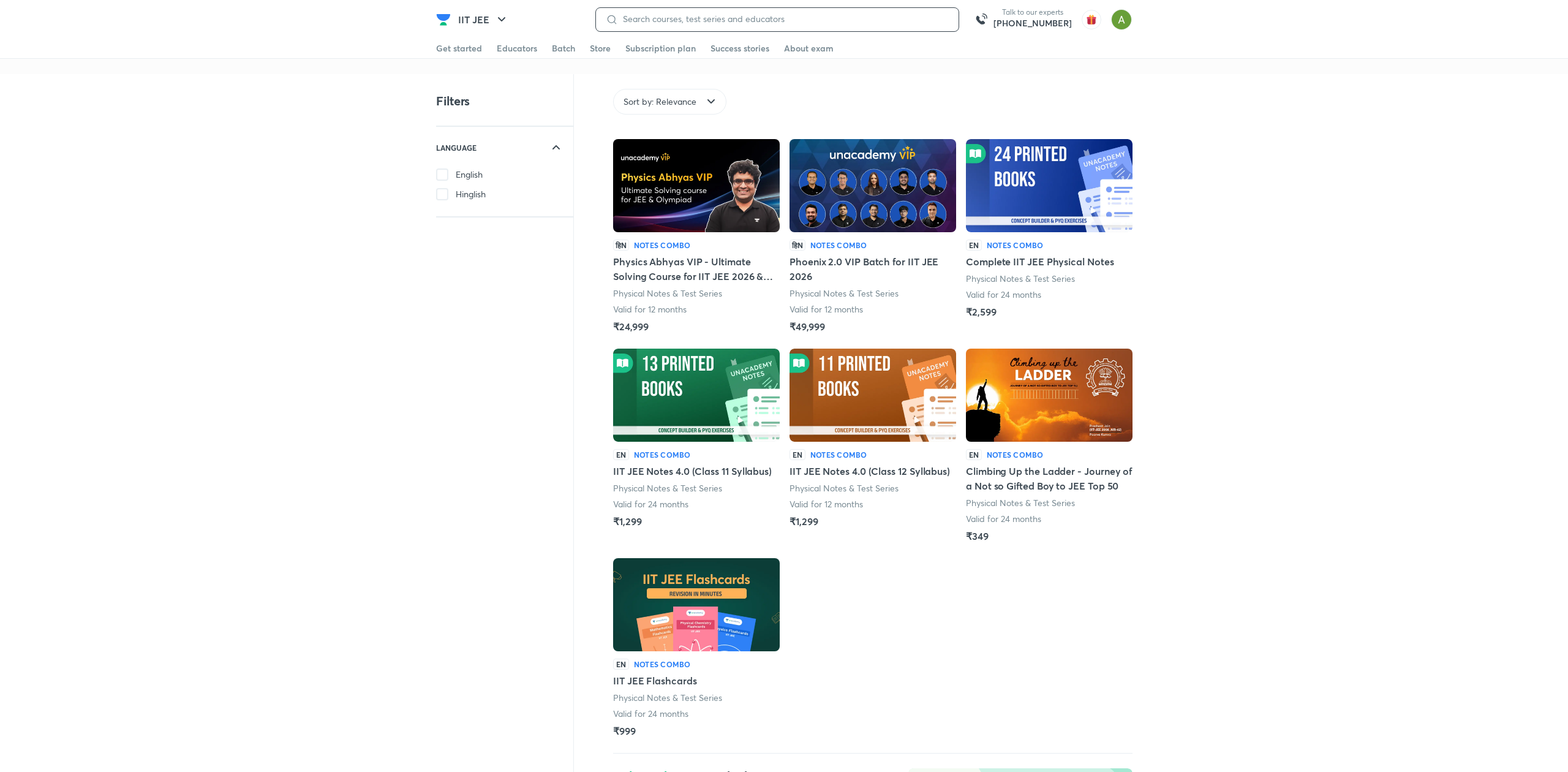
click at [915, 20] on input at bounding box center [783, 19] width 330 height 10
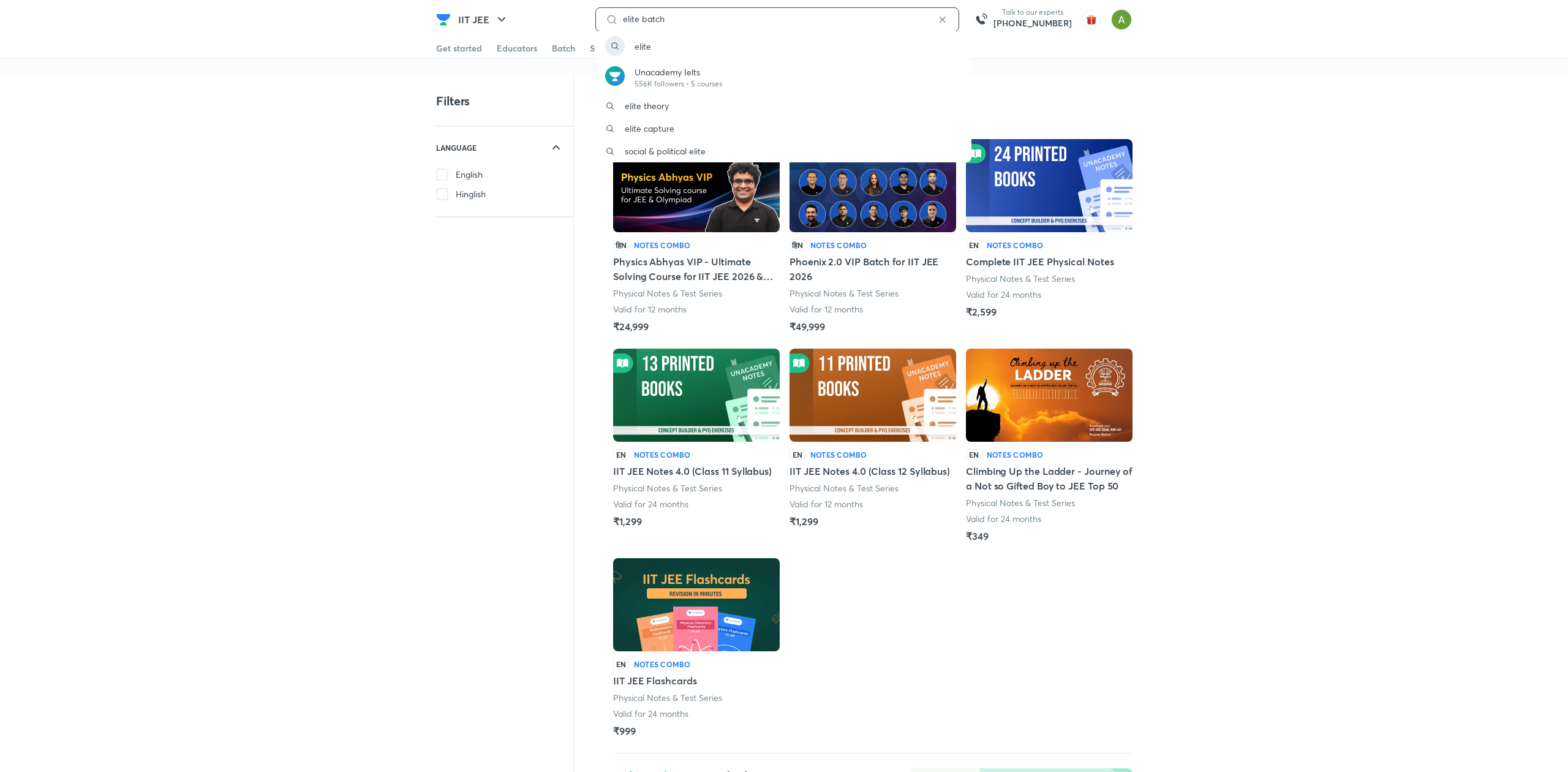
type input "elite batch"
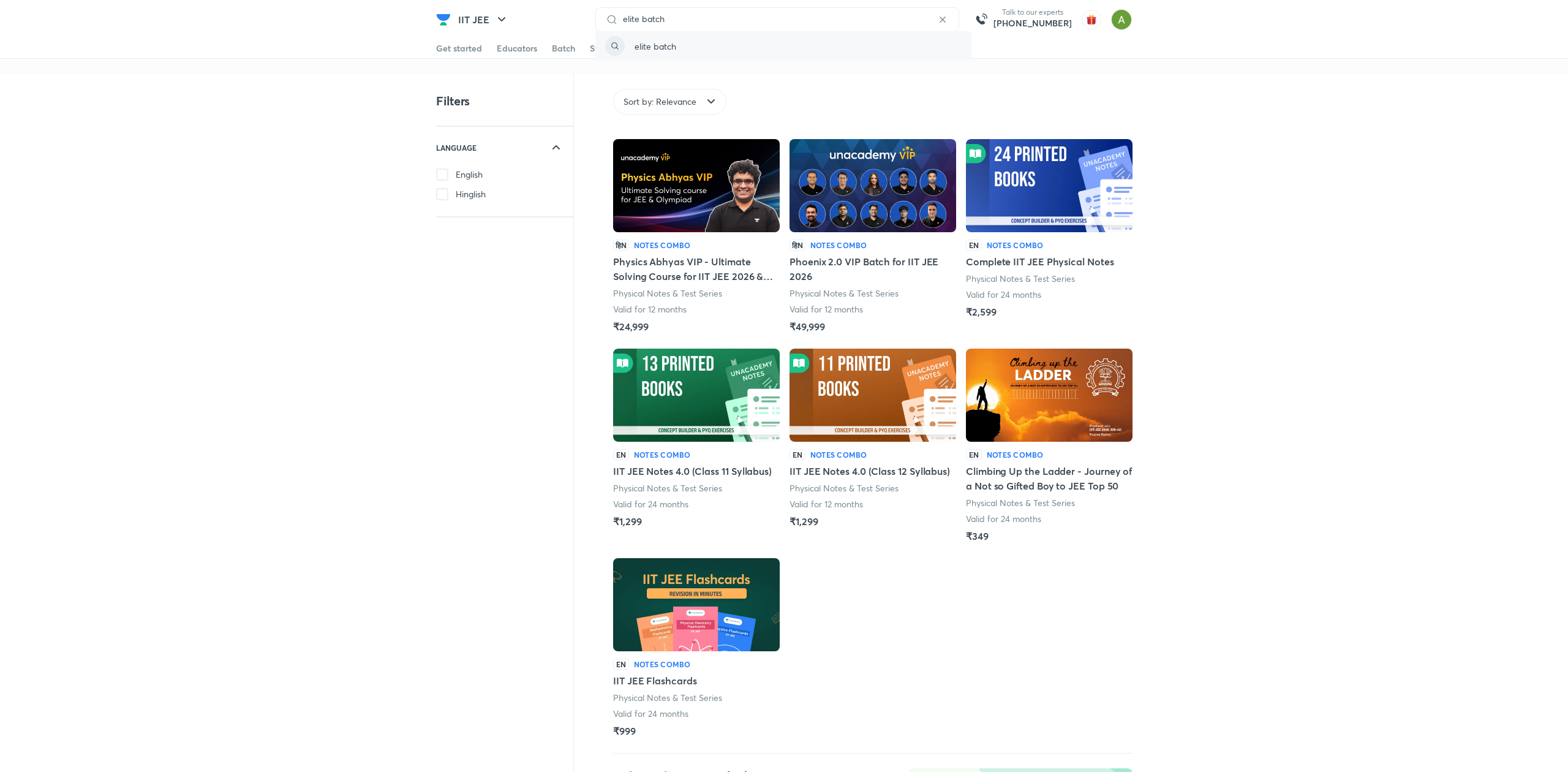
click at [663, 45] on p "elite batch" at bounding box center [655, 46] width 41 height 13
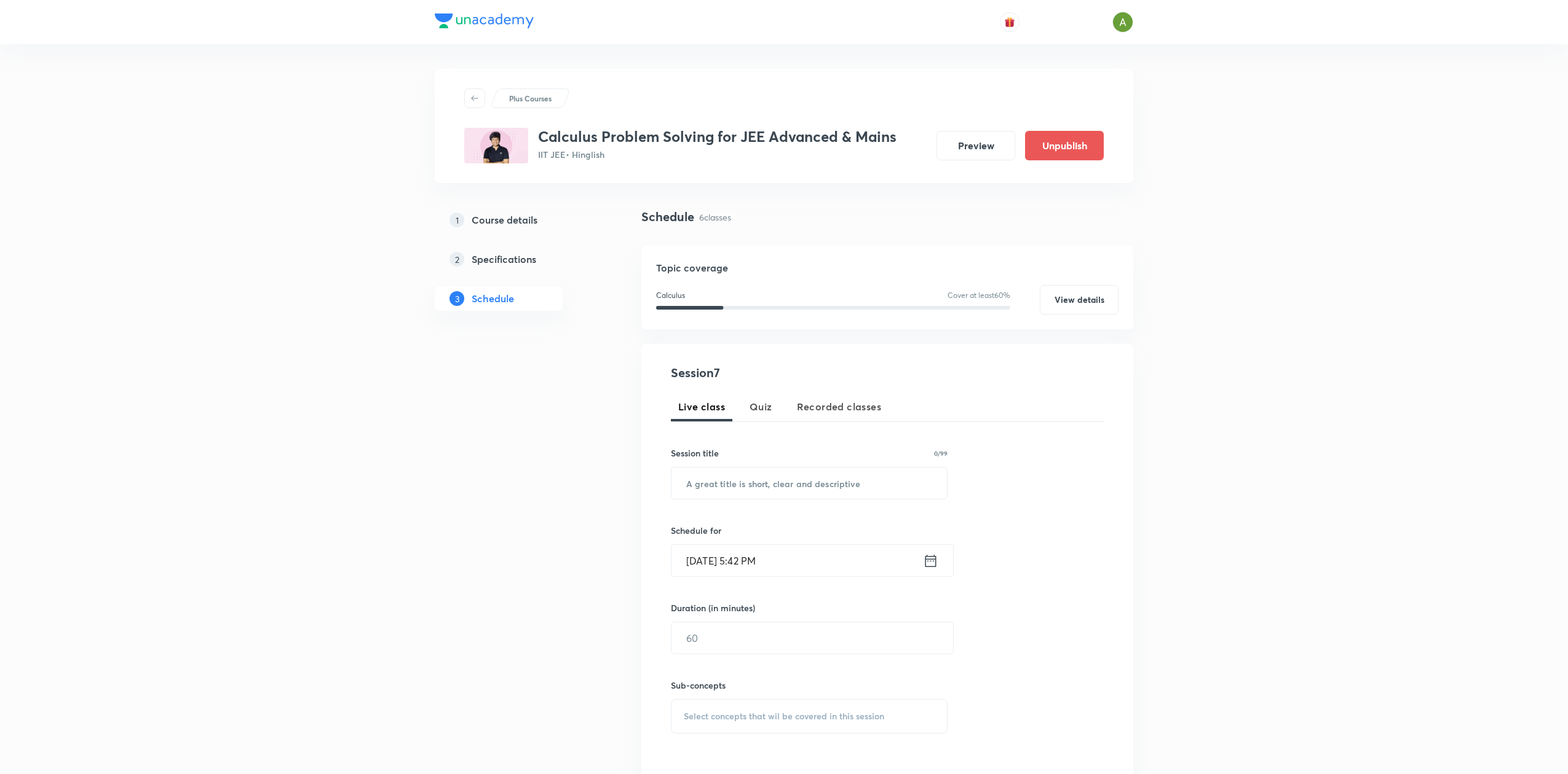
scroll to position [691, 0]
